Goal: Transaction & Acquisition: Purchase product/service

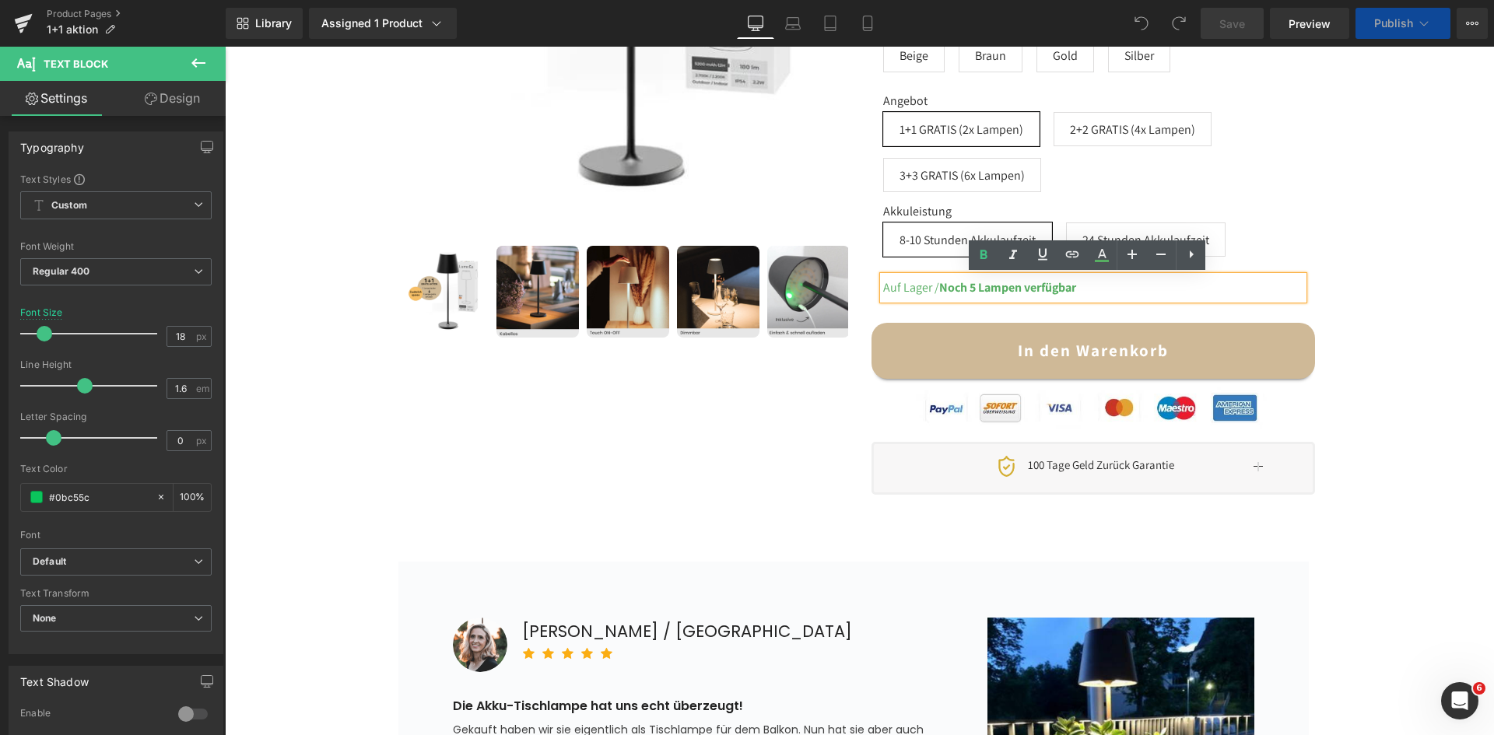
click at [1110, 286] on div "Auf Lager / Noch 5 Lampen verfügbar" at bounding box center [1093, 287] width 420 height 23
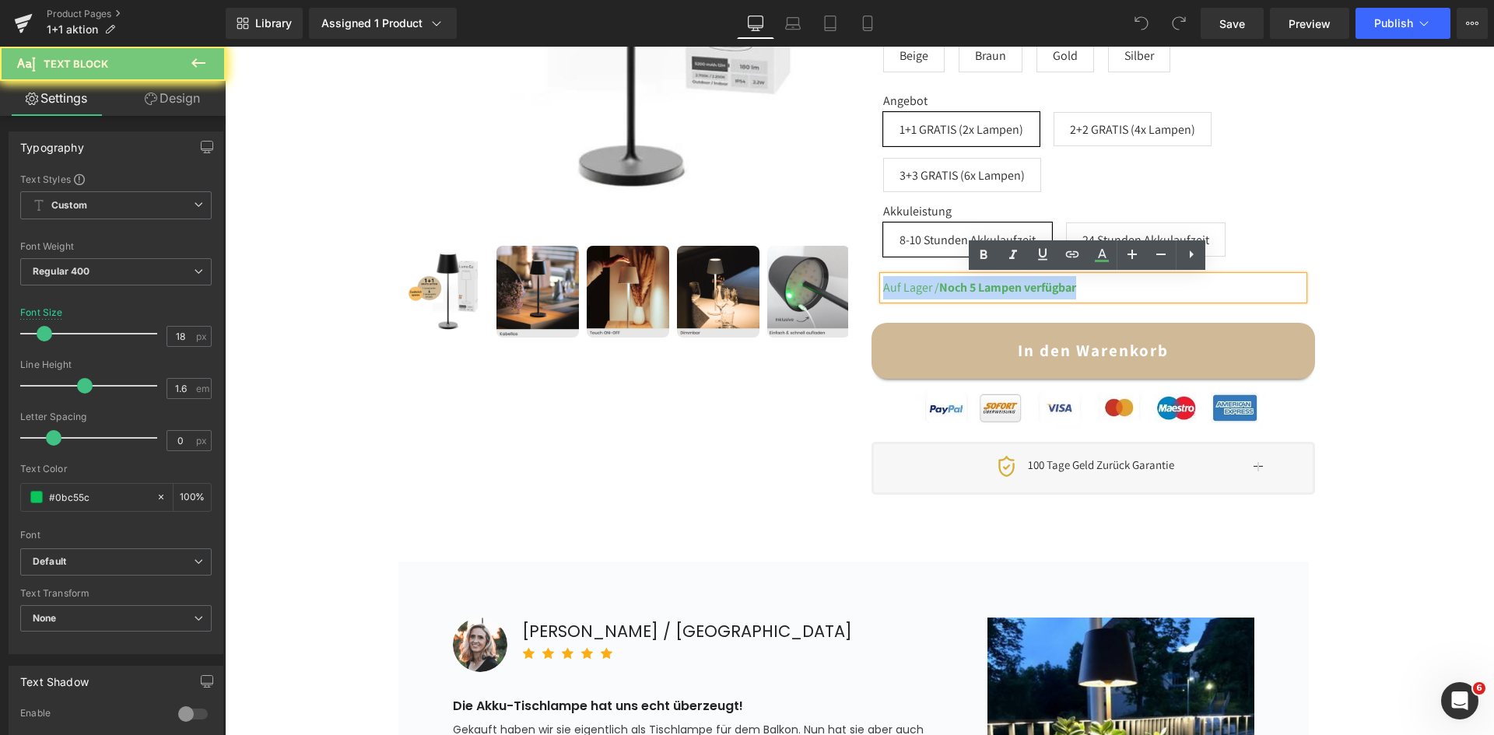
copy span "Auf Lager / Noch 5 Lampen verfügbar"
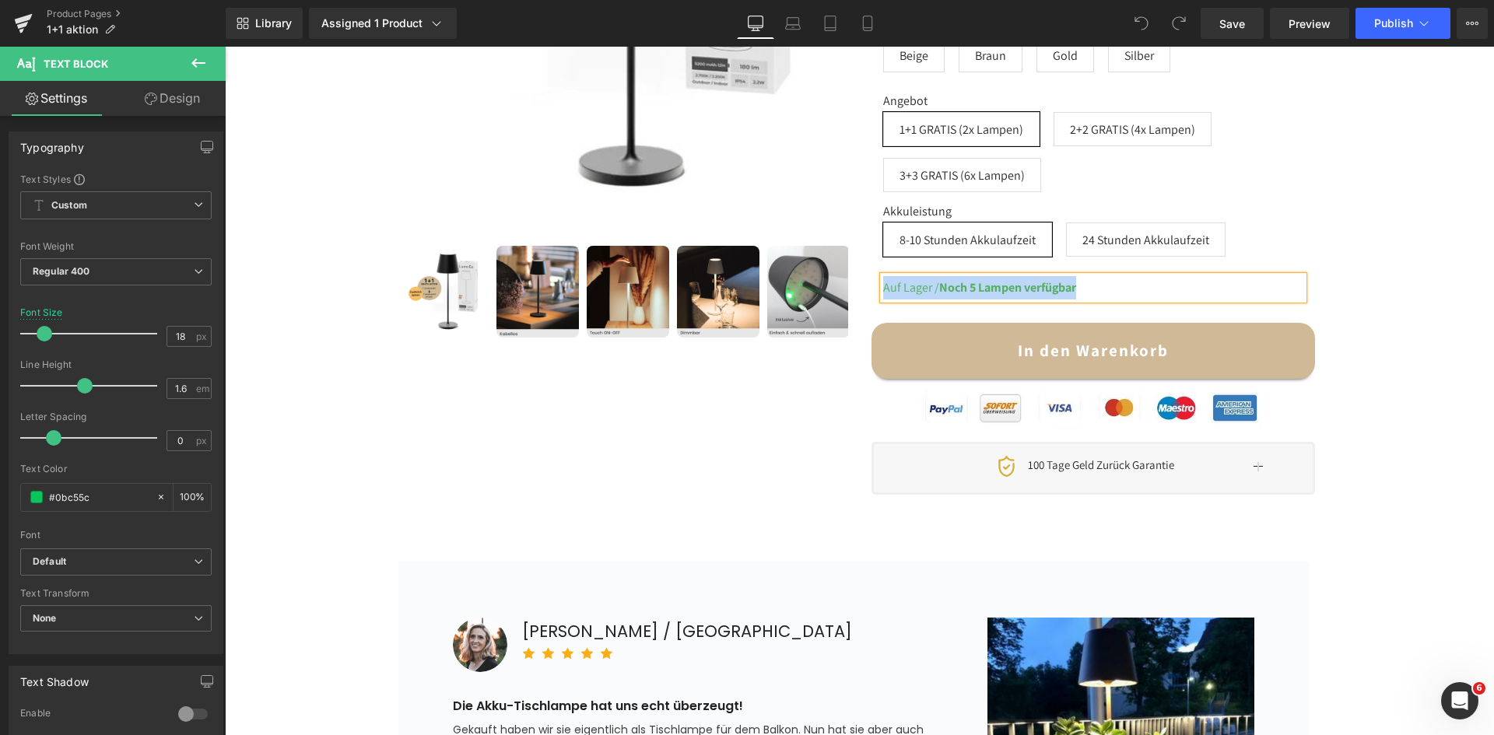
click at [1407, 246] on div "1 Lampe Kaufen + 1 Lampe GRATIS dazu 2 Lampen Kaufen + 2 Lampen GRATIS dazu 3 L…" at bounding box center [859, 72] width 1253 height 868
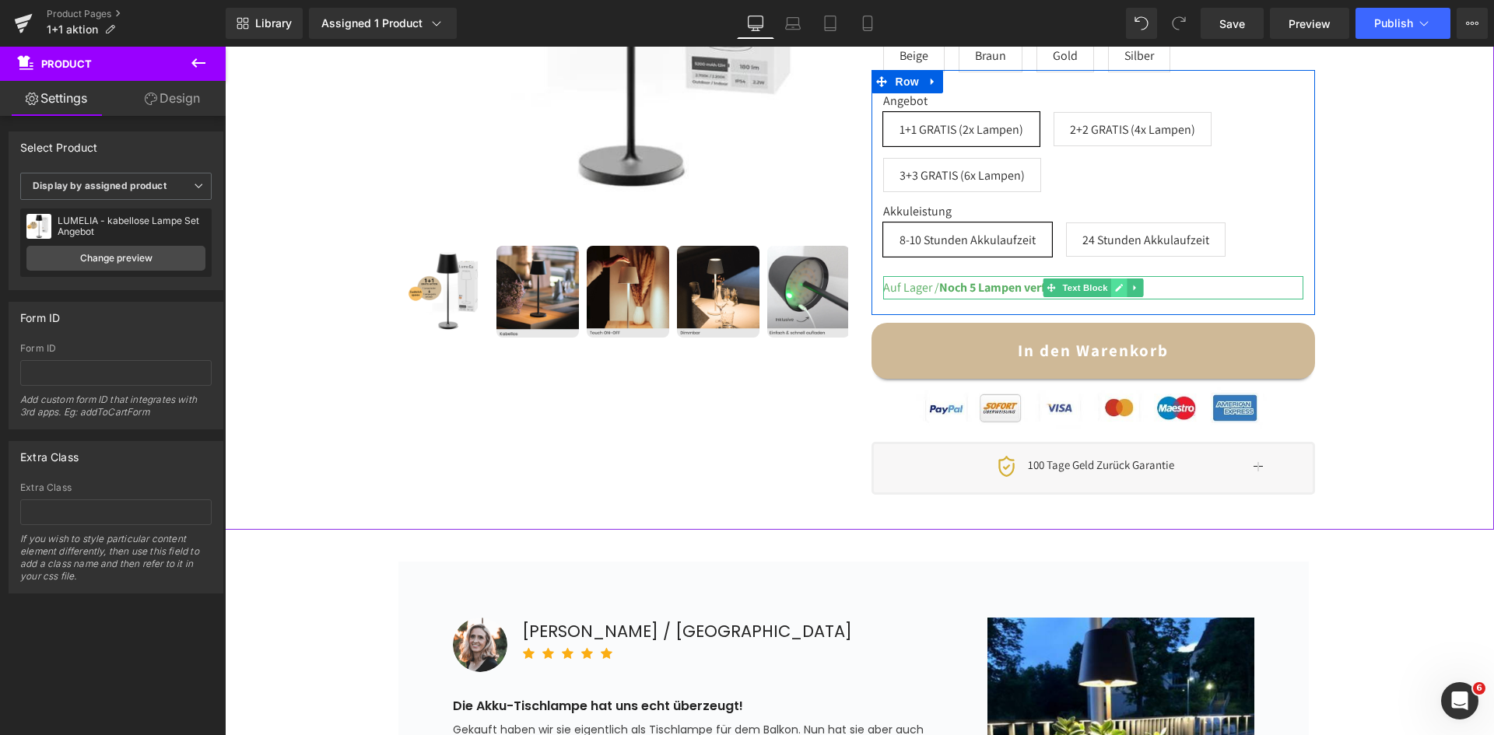
click at [1114, 289] on icon at bounding box center [1118, 287] width 9 height 9
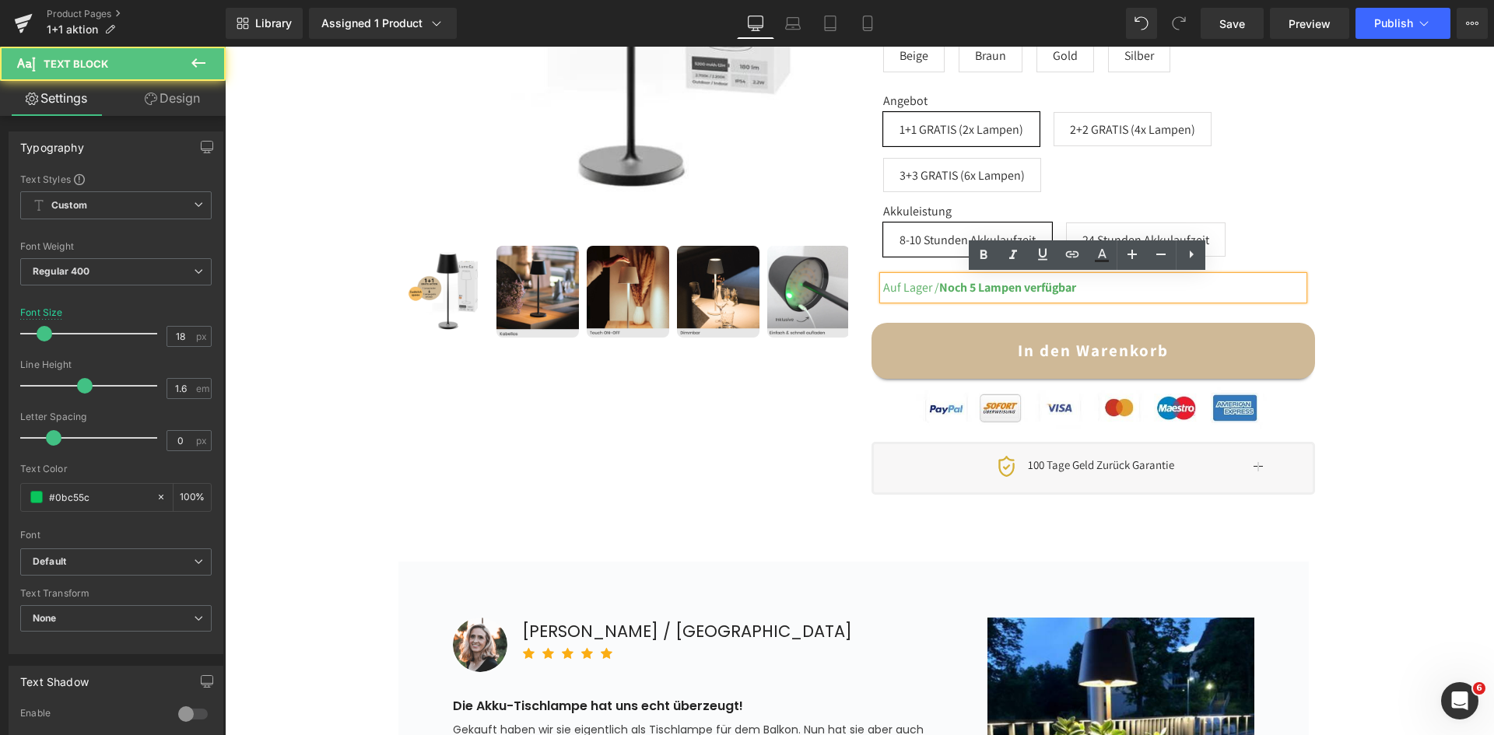
click at [1082, 289] on div "Auf Lager / Noch 5 Lampen verfügbar" at bounding box center [1093, 287] width 420 height 23
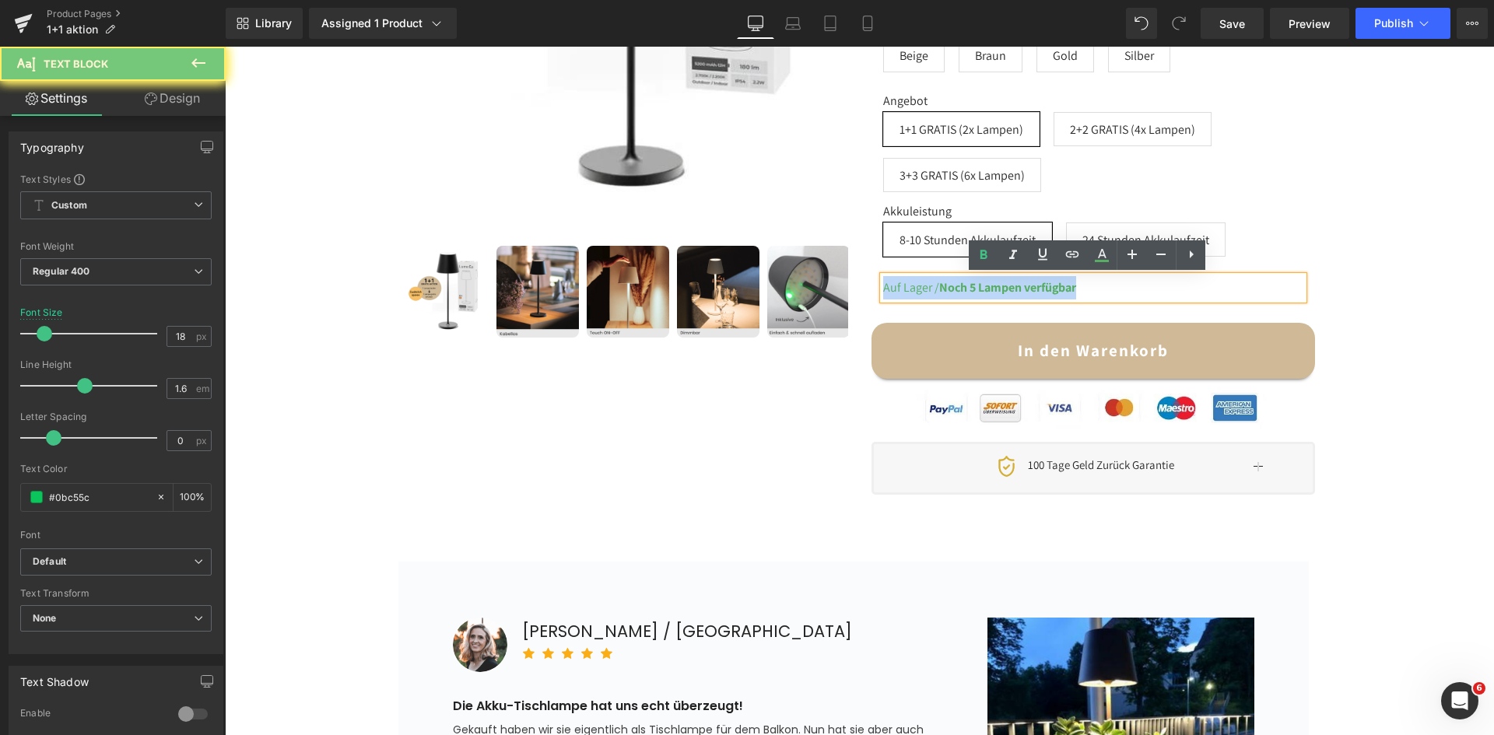
click at [1082, 289] on div "Auf Lager / Noch 5 Lampen verfügbar" at bounding box center [1093, 287] width 420 height 23
copy span "Auf Lager / Noch 5 Lampen verfügbar"
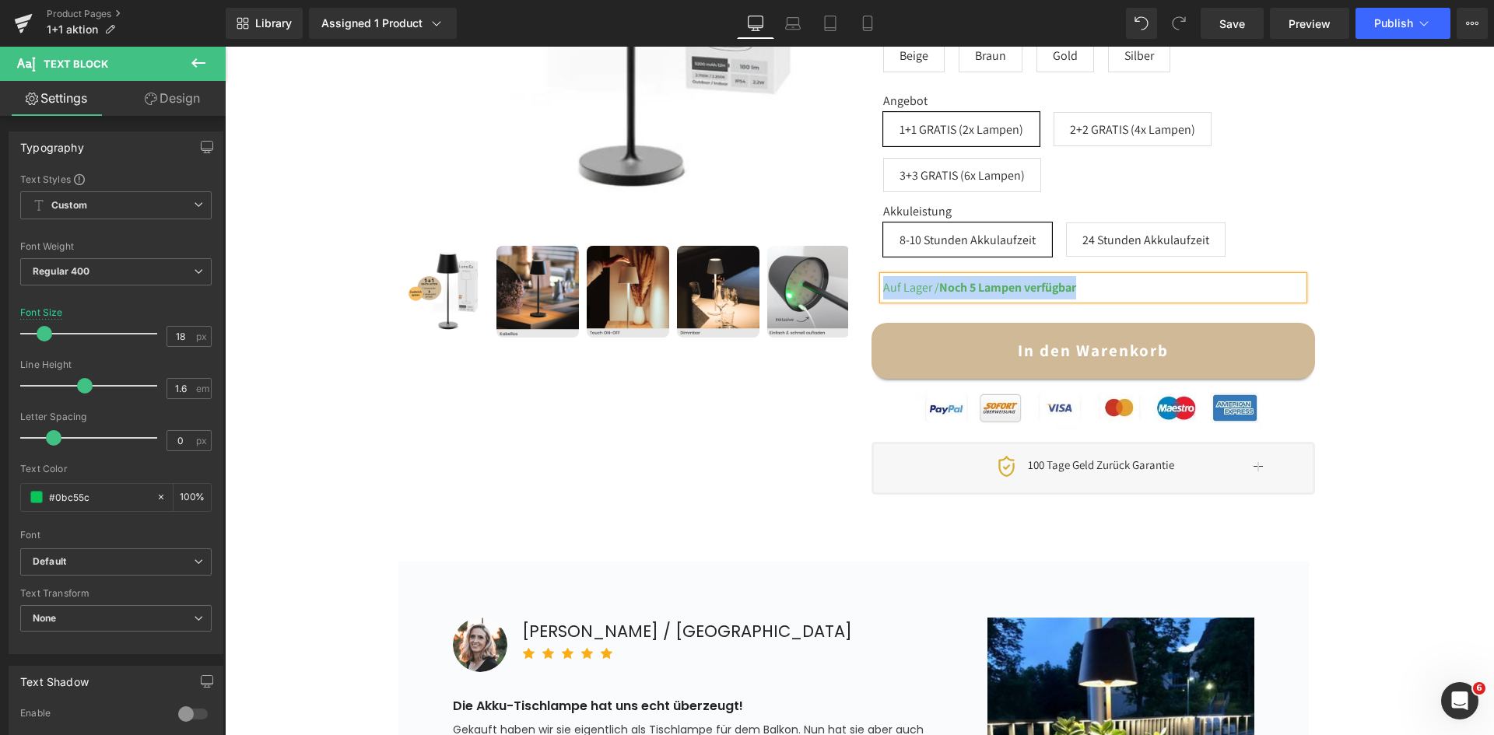
drag, startPoint x: 583, startPoint y: 54, endPoint x: 422, endPoint y: 470, distance: 445.8
click at [422, 470] on div at bounding box center [860, 115] width 934 height 781
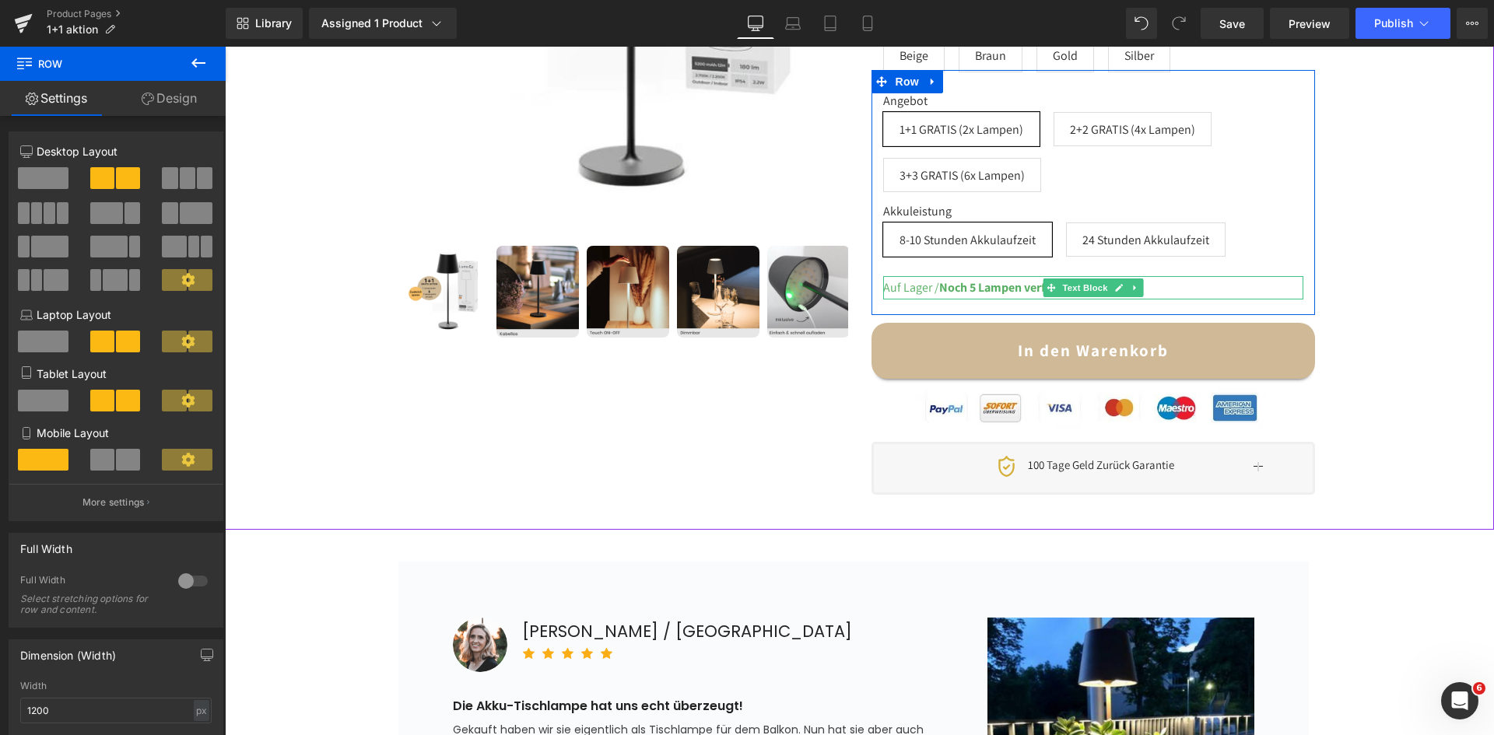
click at [993, 289] on strong "Noch 5 Lampen verfügbar" at bounding box center [1007, 287] width 137 height 16
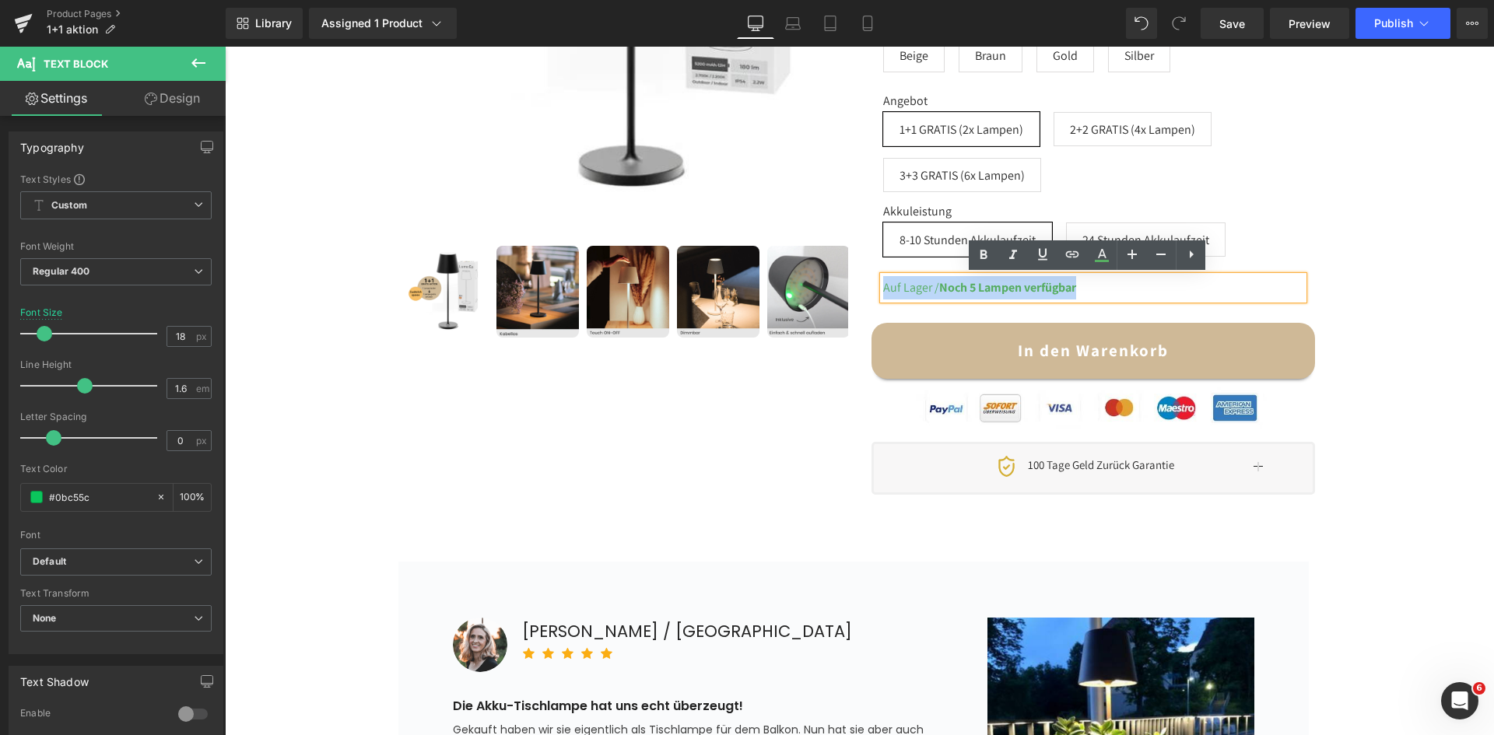
copy span "Auf Lager / Noch 5 Lampen verfügbar"
